Goal: Use online tool/utility: Utilize a website feature to perform a specific function

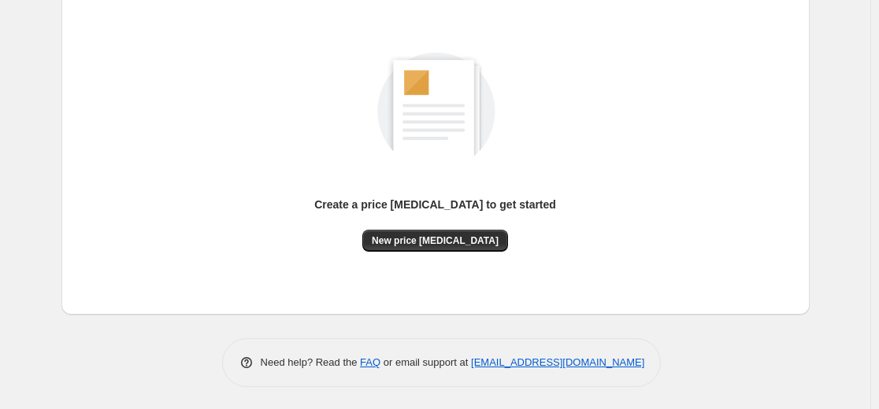
scroll to position [180, 0]
click at [490, 232] on button "New price change job" at bounding box center [435, 240] width 146 height 22
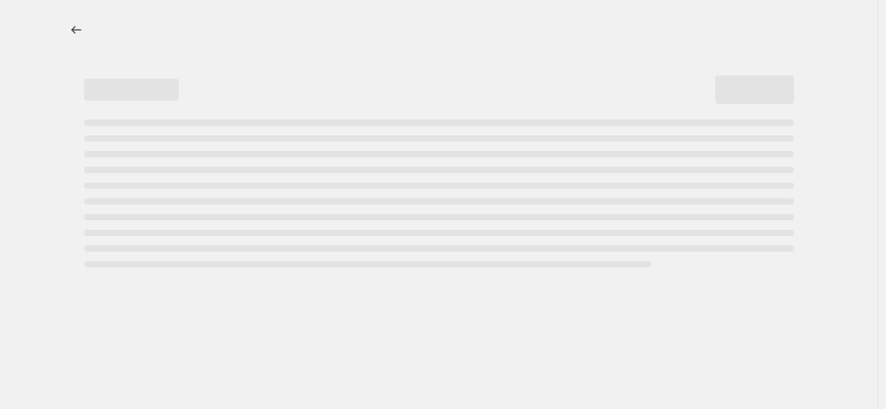
select select "percentage"
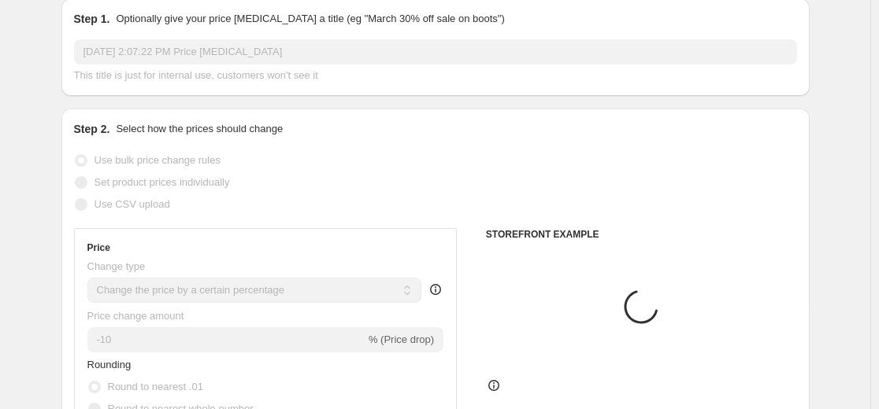
scroll to position [79, 0]
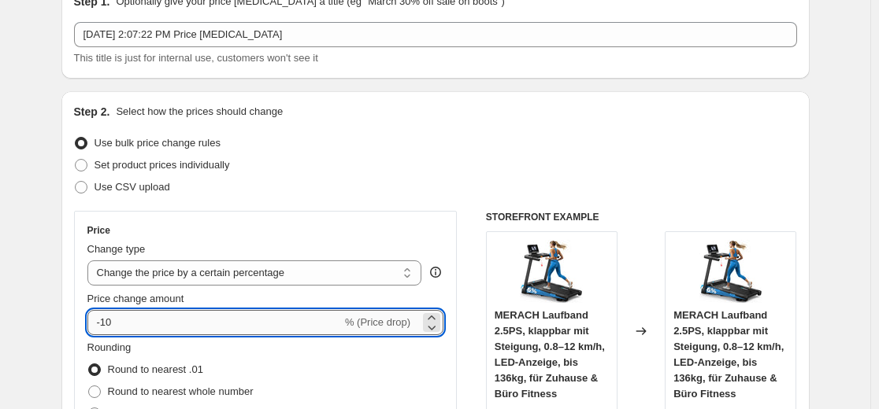
click at [148, 316] on input "-10" at bounding box center [214, 322] width 254 height 25
type input "-1"
type input "-2"
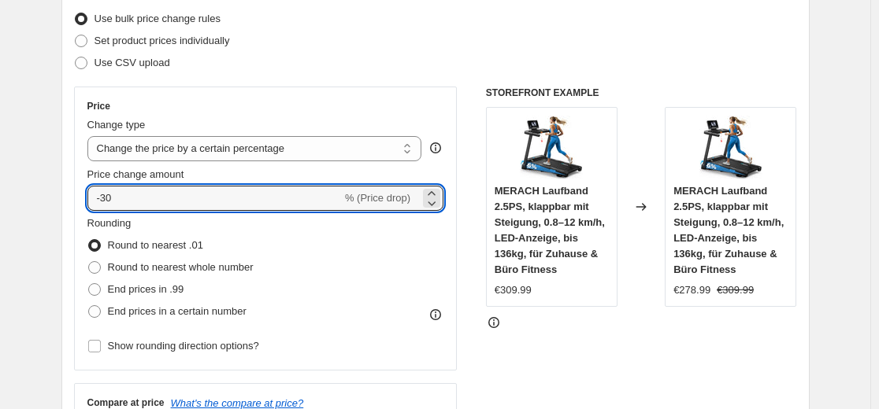
scroll to position [236, 0]
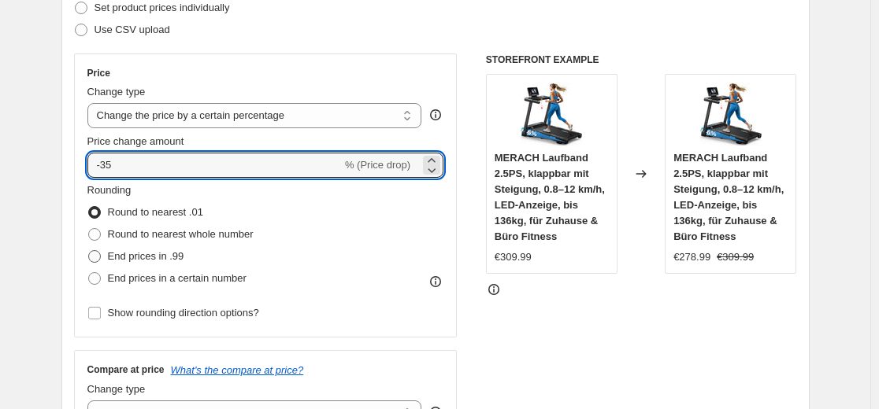
type input "-35"
click at [142, 257] on span "End prices in .99" at bounding box center [146, 256] width 76 height 12
click at [89, 251] on input "End prices in .99" at bounding box center [88, 250] width 1 height 1
radio input "true"
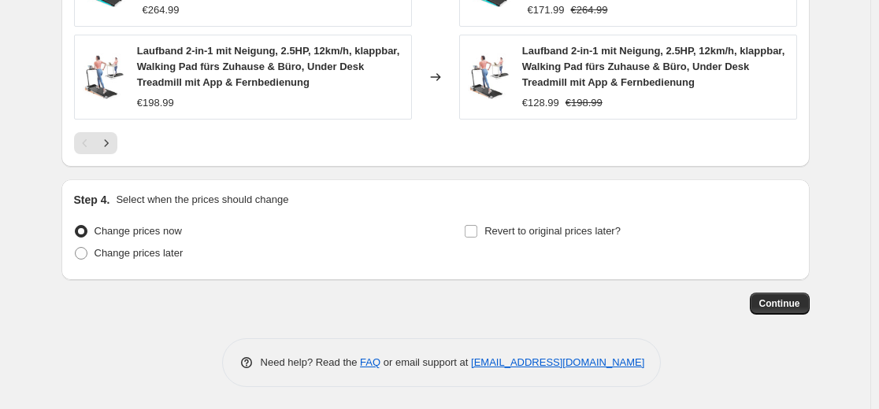
scroll to position [1268, 0]
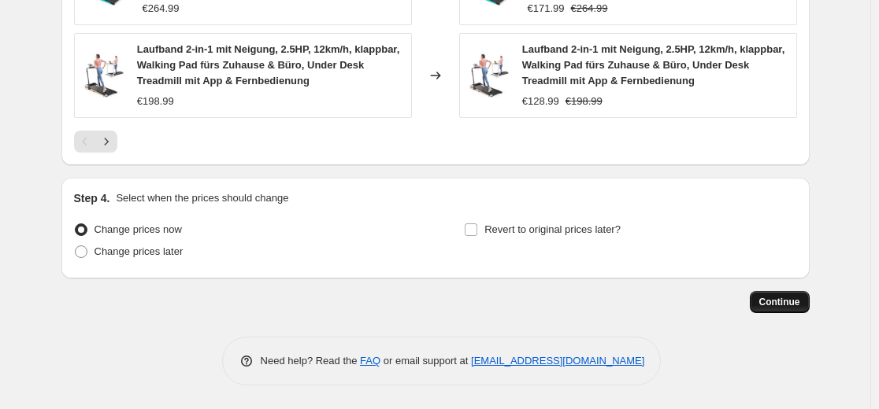
click at [783, 308] on span "Continue" at bounding box center [779, 302] width 41 height 13
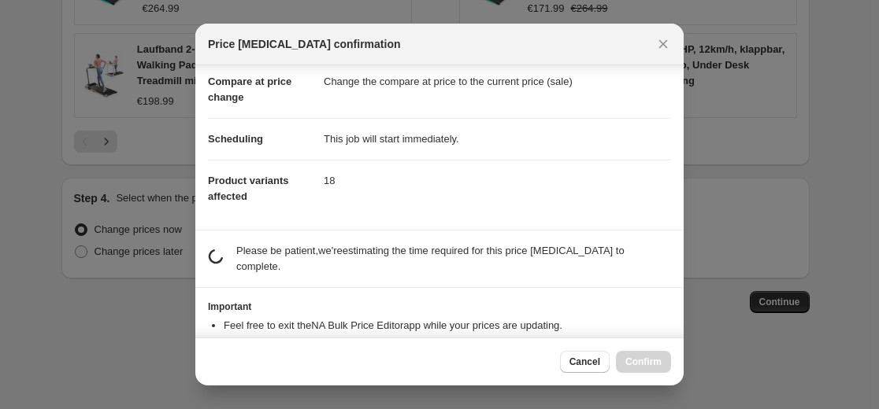
scroll to position [108, 0]
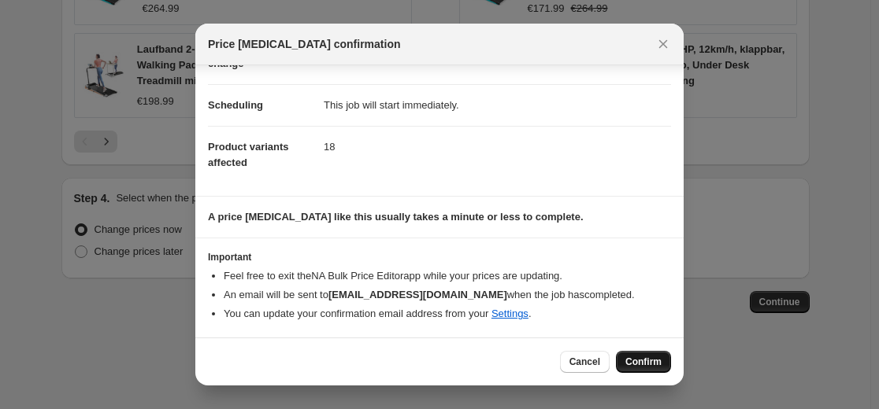
click at [643, 359] on span "Confirm" at bounding box center [643, 362] width 36 height 13
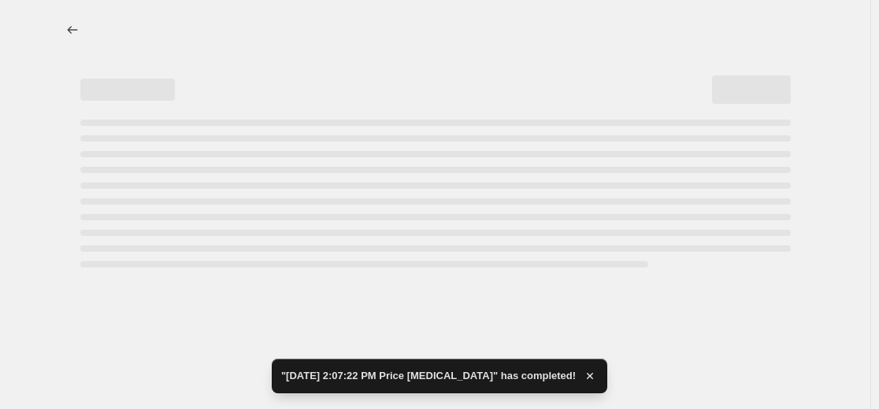
select select "percentage"
